Goal: Transaction & Acquisition: Purchase product/service

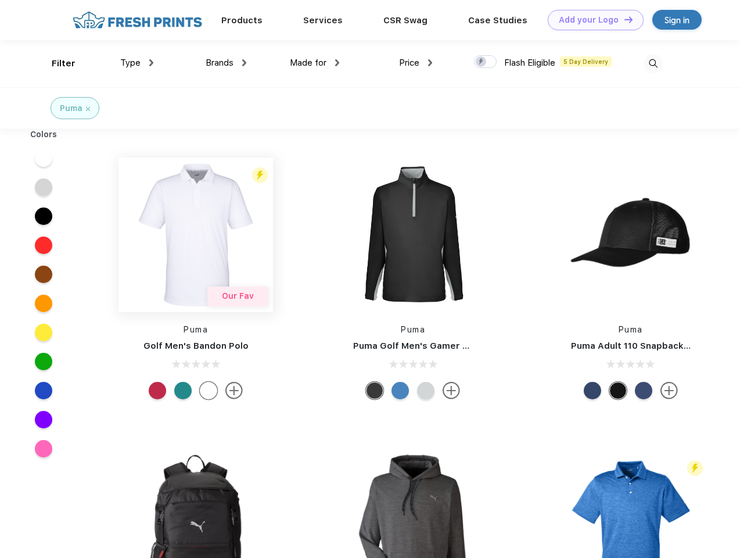
scroll to position [1, 0]
click at [591, 20] on link "Add your Logo Design Tool" at bounding box center [596, 20] width 96 height 20
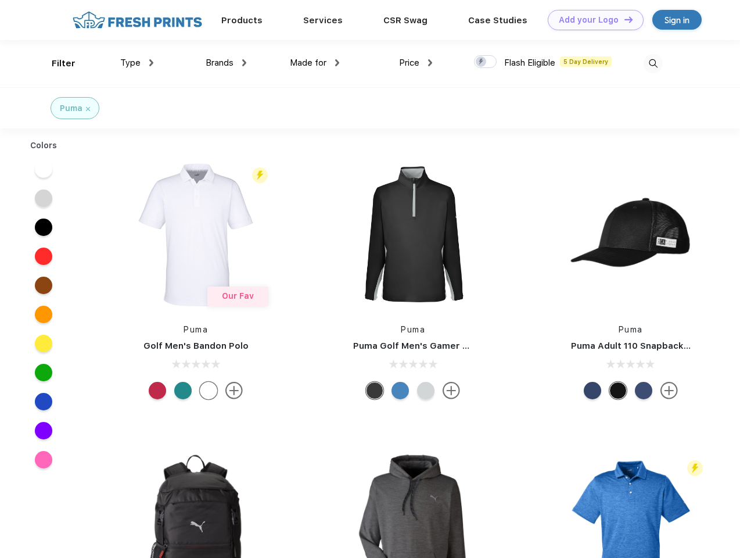
click at [0, 0] on div "Design Tool" at bounding box center [0, 0] width 0 height 0
click at [623, 19] on link "Add your Logo Design Tool" at bounding box center [596, 20] width 96 height 20
click at [56, 63] on div "Filter" at bounding box center [64, 63] width 24 height 13
click at [137, 63] on span "Type" at bounding box center [130, 63] width 20 height 10
click at [226, 63] on span "Brands" at bounding box center [220, 63] width 28 height 10
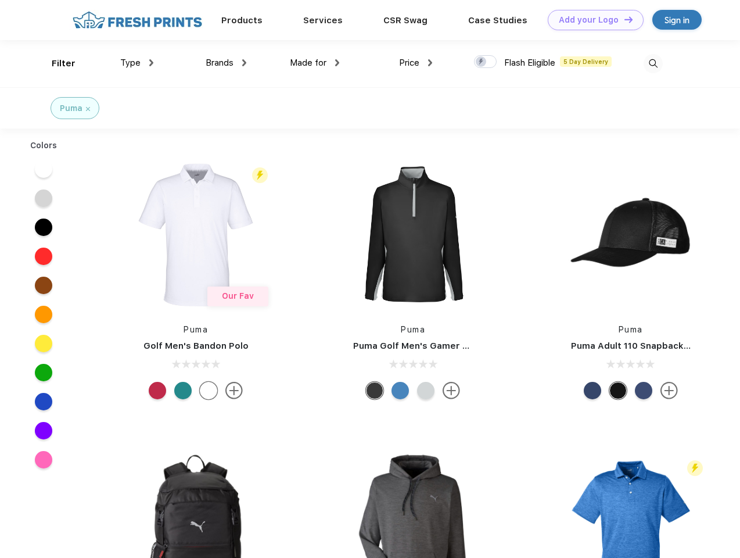
click at [315, 63] on span "Made for" at bounding box center [308, 63] width 37 height 10
click at [416, 63] on span "Price" at bounding box center [409, 63] width 20 height 10
click at [486, 62] on div at bounding box center [485, 61] width 23 height 13
click at [482, 62] on input "checkbox" at bounding box center [478, 59] width 8 height 8
click at [653, 63] on img at bounding box center [653, 63] width 19 height 19
